Goal: Communication & Community: Connect with others

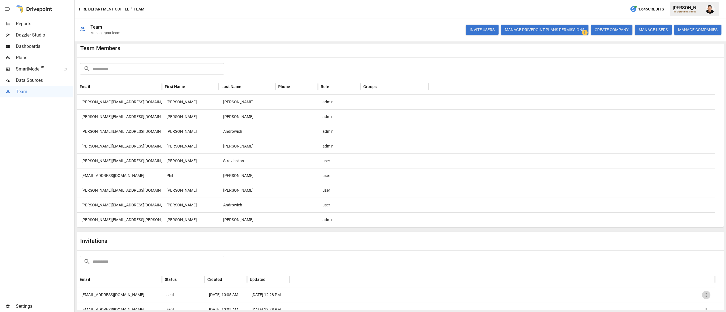
scroll to position [59, 0]
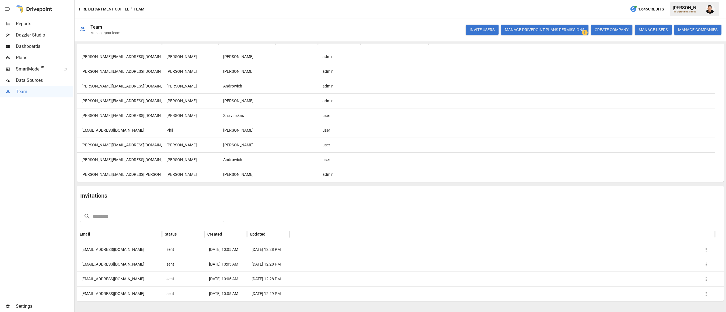
drag, startPoint x: 77, startPoint y: 249, endPoint x: 125, endPoint y: 248, distance: 47.9
click at [125, 248] on div "[EMAIL_ADDRESS][DOMAIN_NAME]" at bounding box center [119, 249] width 85 height 15
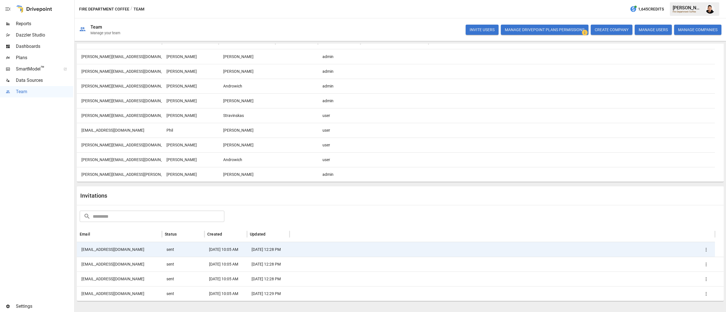
drag, startPoint x: 134, startPoint y: 251, endPoint x: 90, endPoint y: 249, distance: 44.3
click at [82, 249] on div "[EMAIL_ADDRESS][DOMAIN_NAME]" at bounding box center [119, 249] width 85 height 15
click at [90, 249] on div "[EMAIL_ADDRESS][DOMAIN_NAME]" at bounding box center [119, 249] width 85 height 15
click at [706, 249] on icon "button" at bounding box center [706, 250] width 6 height 6
click at [703, 264] on li "Copy Invitation Link" at bounding box center [697, 264] width 44 height 11
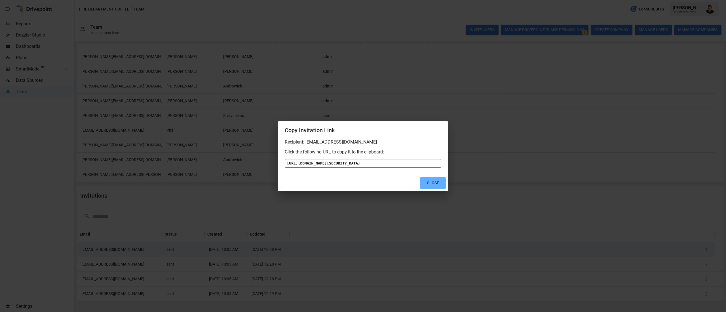
click at [402, 168] on div "[URL][DOMAIN_NAME][SECURITY_DATA]" at bounding box center [363, 163] width 156 height 9
drag, startPoint x: 402, startPoint y: 174, endPoint x: 364, endPoint y: 161, distance: 39.9
click at [364, 161] on div "[URL][DOMAIN_NAME][SECURITY_DATA]" at bounding box center [363, 163] width 156 height 9
click at [405, 168] on div "[URL][DOMAIN_NAME][SECURITY_DATA]" at bounding box center [363, 163] width 156 height 9
click at [310, 159] on div "[URL][DOMAIN_NAME][SECURITY_DATA]" at bounding box center [363, 163] width 156 height 9
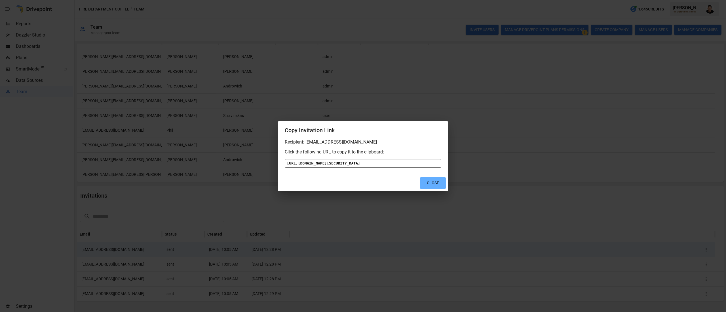
click at [317, 168] on div "[URL][DOMAIN_NAME][SECURITY_DATA]" at bounding box center [363, 163] width 156 height 9
click at [400, 139] on div "Recipient: [EMAIL_ADDRESS][DOMAIN_NAME]" at bounding box center [363, 141] width 156 height 5
click at [383, 159] on div "[URL][DOMAIN_NAME][SECURITY_DATA]" at bounding box center [363, 163] width 156 height 9
click at [442, 189] on button "Close" at bounding box center [433, 183] width 26 height 12
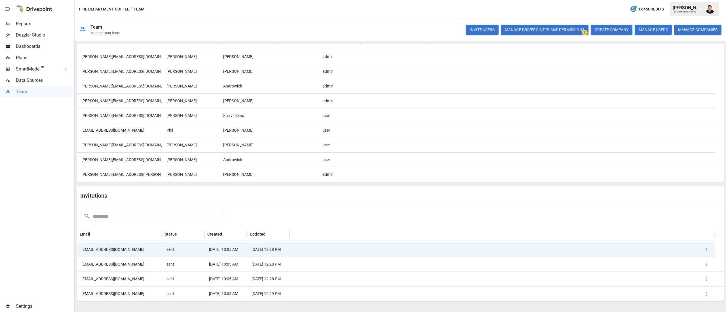
click at [707, 264] on icon "button" at bounding box center [706, 265] width 6 height 6
click at [705, 281] on li "Copy Invitation Link" at bounding box center [697, 279] width 44 height 11
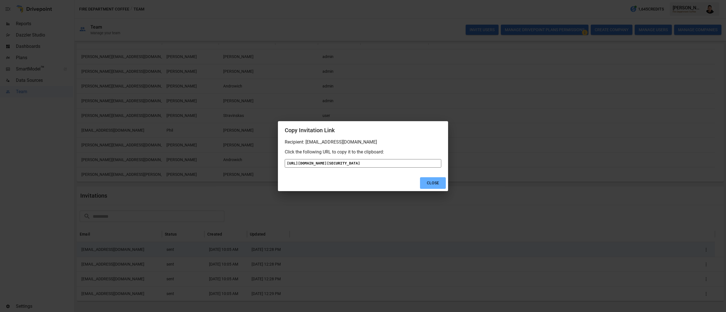
click at [391, 159] on div "[URL][DOMAIN_NAME][SECURITY_DATA]" at bounding box center [363, 163] width 156 height 9
click at [297, 88] on div "Copy Invitation Link Recipient: [EMAIL_ADDRESS][DOMAIN_NAME] Click the followin…" at bounding box center [363, 156] width 726 height 312
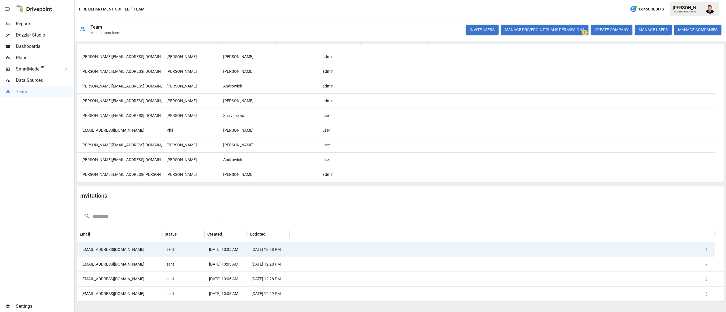
click at [707, 277] on icon "button" at bounding box center [706, 280] width 6 height 6
click at [583, 274] on div at bounding box center [363, 156] width 726 height 312
click at [703, 277] on button "button" at bounding box center [706, 279] width 9 height 9
click at [696, 287] on li "Copy Invitation Link" at bounding box center [697, 290] width 44 height 11
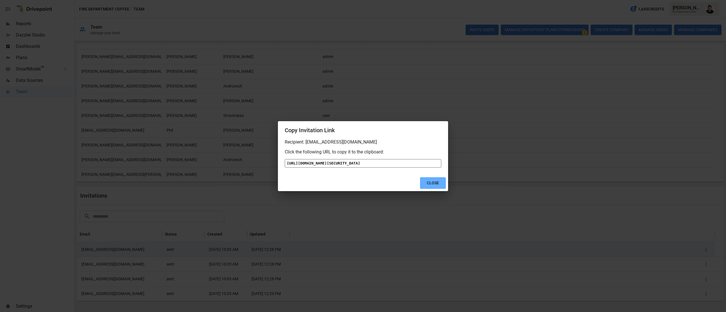
click at [385, 161] on div "[URL][DOMAIN_NAME][SECURITY_DATA]" at bounding box center [363, 163] width 156 height 9
click at [441, 189] on button "Close" at bounding box center [433, 183] width 26 height 12
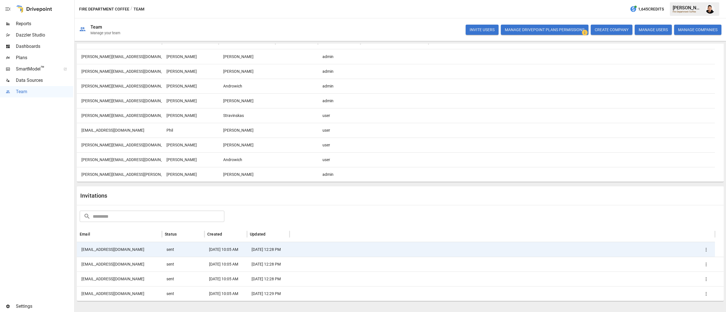
drag, startPoint x: 112, startPoint y: 293, endPoint x: 78, endPoint y: 289, distance: 33.7
click at [67, 293] on main "Reports Dazzler Studio Dashboards Plans SmartModel ™ Data Sources Team Settings…" at bounding box center [363, 156] width 726 height 312
click at [705, 296] on icon "button" at bounding box center [705, 294] width 1 height 4
click at [696, 289] on li "Copy Invitation Link" at bounding box center [697, 290] width 44 height 11
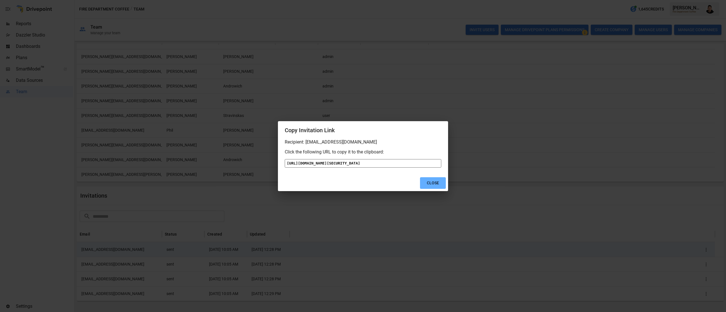
click at [363, 168] on div "[URL][DOMAIN_NAME][SECURITY_DATA]" at bounding box center [363, 163] width 156 height 9
